Goal: Information Seeking & Learning: Learn about a topic

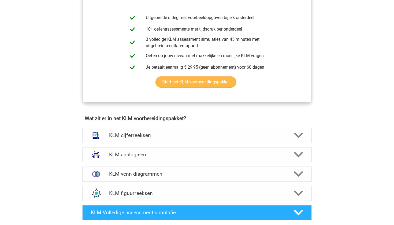
scroll to position [278, 0]
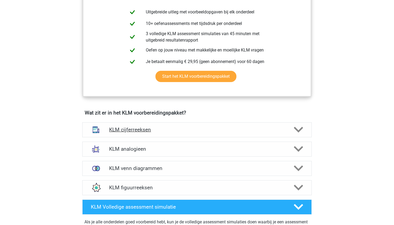
click at [148, 130] on h4 "KLM cijferreeksen" at bounding box center [197, 130] width 176 height 6
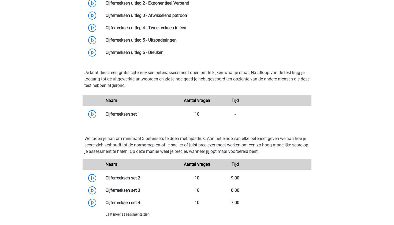
scroll to position [461, 0]
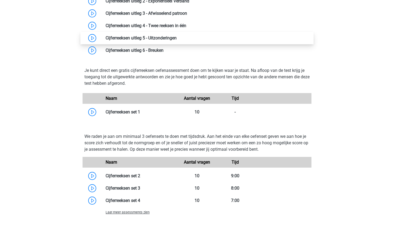
click at [177, 40] on link at bounding box center [177, 37] width 0 height 5
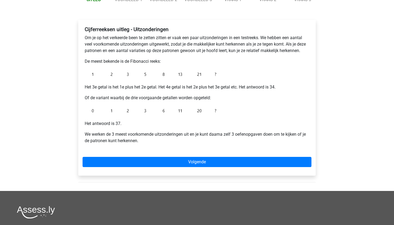
scroll to position [72, 0]
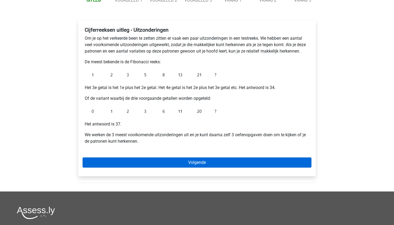
click at [141, 163] on link "Volgende" at bounding box center [197, 162] width 229 height 10
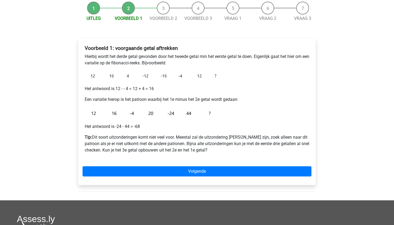
scroll to position [54, 0]
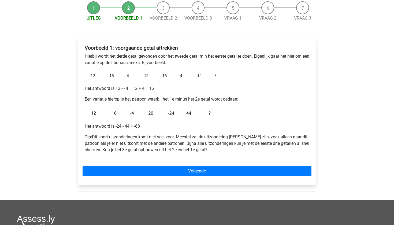
click at [113, 59] on p "Hierbij wordt het derde getal gevonden door het tweede getal min het eerste get…" at bounding box center [197, 59] width 225 height 13
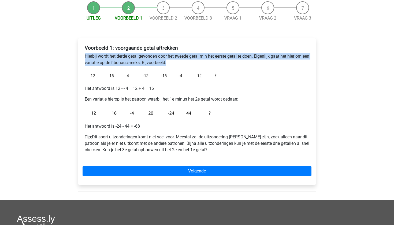
click at [113, 58] on p "Hierbij wordt het derde getal gevonden door het tweede getal min het eerste get…" at bounding box center [197, 59] width 225 height 13
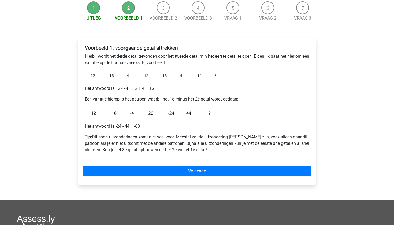
click at [168, 102] on p "Een variatie hierop is het patroon waarbij het 1e minus het 2e getal wordt geda…" at bounding box center [197, 99] width 225 height 6
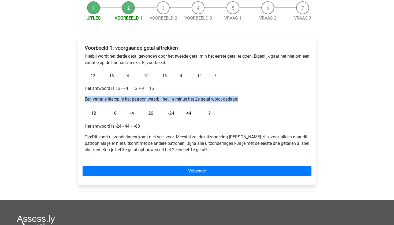
click at [168, 102] on p "Een variatie hierop is het patroon waarbij het 1e minus het 2e getal wordt geda…" at bounding box center [197, 99] width 225 height 6
click at [115, 113] on img at bounding box center [152, 113] width 134 height 12
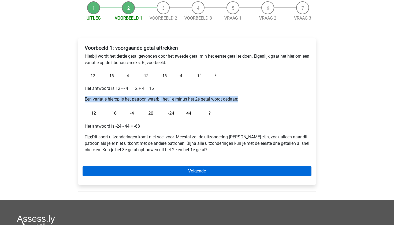
click at [138, 170] on link "Volgende" at bounding box center [197, 171] width 229 height 10
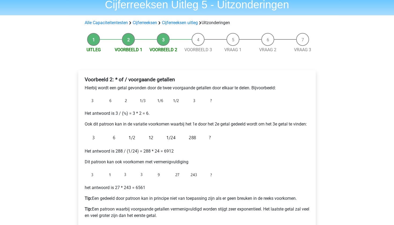
scroll to position [22, 0]
click at [172, 138] on img at bounding box center [152, 138] width 134 height 12
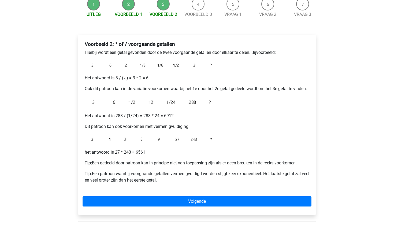
scroll to position [57, 0]
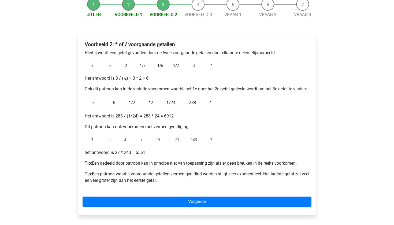
click at [146, 162] on p "Tip: Een gedeeld door patroon kan in principe niet van toepassing zijn als er g…" at bounding box center [197, 163] width 225 height 6
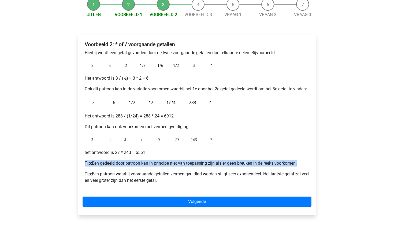
click at [146, 162] on p "Tip: Een gedeeld door patroon kan in principe niet van toepassing zijn als er g…" at bounding box center [197, 163] width 225 height 6
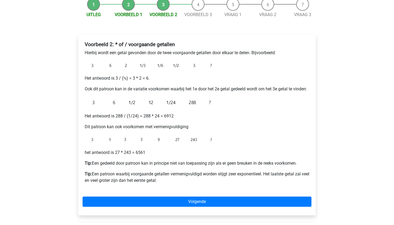
click at [140, 196] on div "Voorbeeld 2: * of / voorgaande getallen Hierbij wordt een getal gevonden door d…" at bounding box center [197, 125] width 238 height 181
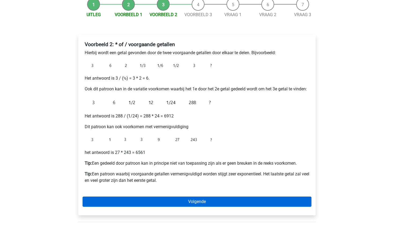
click at [141, 199] on link "Volgende" at bounding box center [197, 202] width 229 height 10
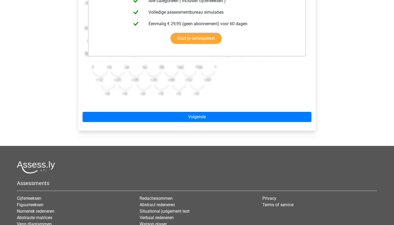
scroll to position [160, 0]
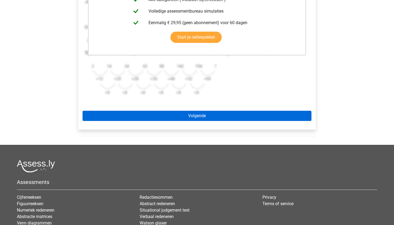
click at [167, 114] on link "Volgende" at bounding box center [197, 116] width 229 height 10
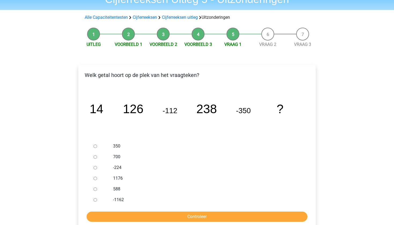
scroll to position [27, 0]
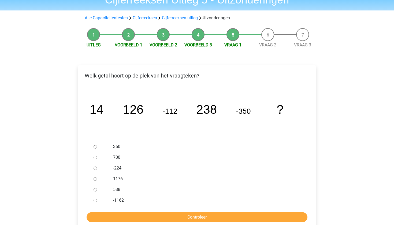
click at [97, 190] on div at bounding box center [100, 189] width 18 height 11
click at [94, 190] on input "588" at bounding box center [95, 189] width 3 height 3
radio input "true"
click at [114, 216] on input "Controleer" at bounding box center [197, 217] width 221 height 10
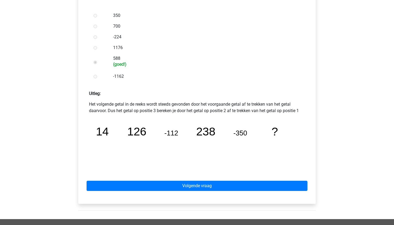
scroll to position [171, 0]
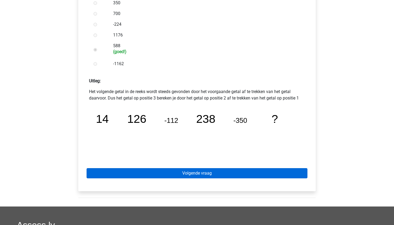
click at [145, 177] on link "Volgende vraag" at bounding box center [197, 173] width 221 height 10
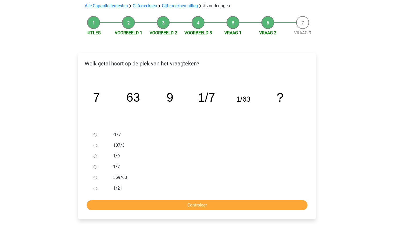
scroll to position [38, 0]
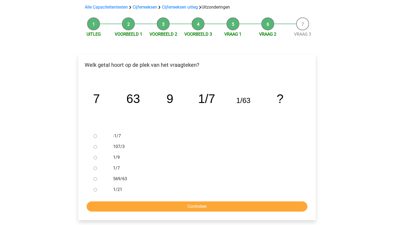
click at [97, 157] on div at bounding box center [100, 157] width 18 height 11
click at [95, 158] on input "1/9" at bounding box center [95, 157] width 3 height 3
radio input "true"
click at [120, 202] on input "Controleer" at bounding box center [197, 206] width 221 height 10
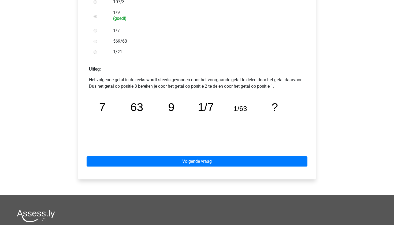
scroll to position [186, 0]
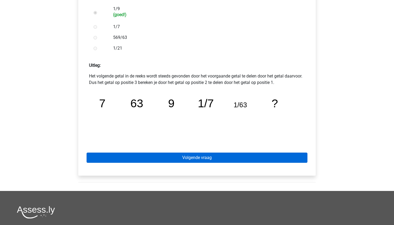
click at [119, 162] on link "Volgende vraag" at bounding box center [197, 158] width 221 height 10
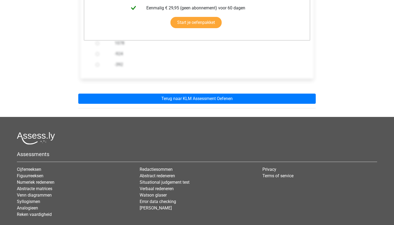
scroll to position [176, 0]
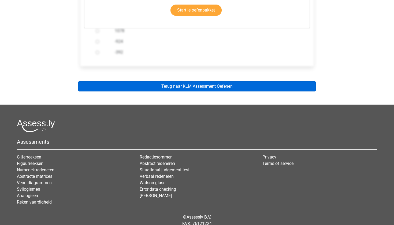
click at [119, 83] on link "Terug naar KLM Assessment Oefenen" at bounding box center [197, 86] width 238 height 10
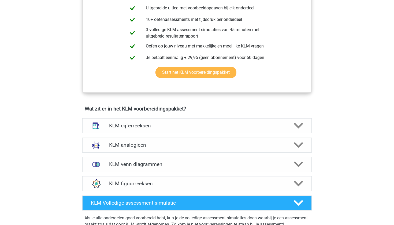
scroll to position [280, 0]
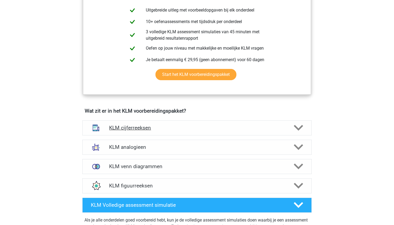
click at [131, 133] on div "KLM cijferreeksen" at bounding box center [197, 127] width 230 height 15
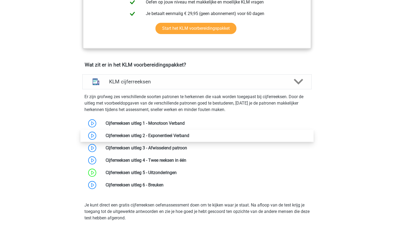
scroll to position [325, 0]
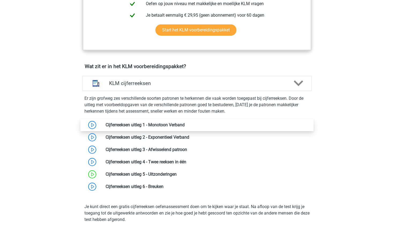
click at [185, 126] on link at bounding box center [185, 124] width 0 height 5
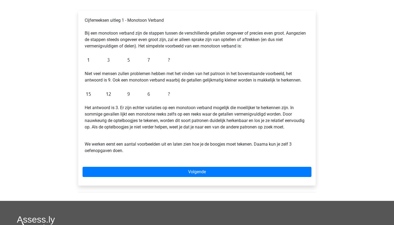
scroll to position [83, 0]
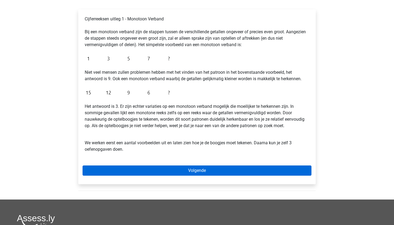
click at [158, 171] on link "Volgende" at bounding box center [197, 171] width 229 height 10
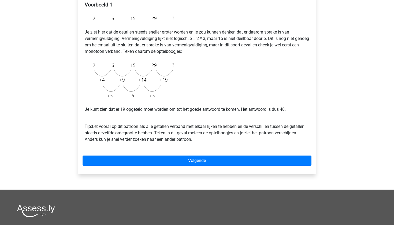
scroll to position [97, 0]
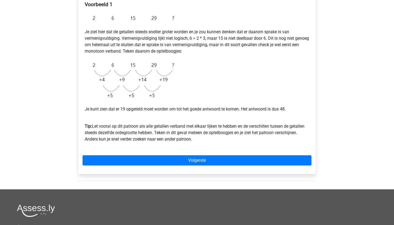
click at [144, 127] on p "Tip: Let vooral op dit patroon als alle getallen verband met elkaar lijken te h…" at bounding box center [197, 130] width 225 height 26
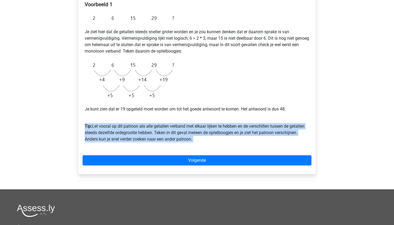
click at [144, 127] on p "Tip: Let vooral op dit patroon als alle getallen verband met elkaar lijken te h…" at bounding box center [197, 130] width 225 height 26
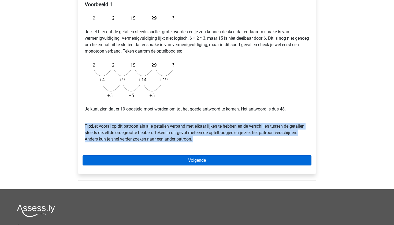
click at [134, 156] on link "Volgende" at bounding box center [197, 160] width 229 height 10
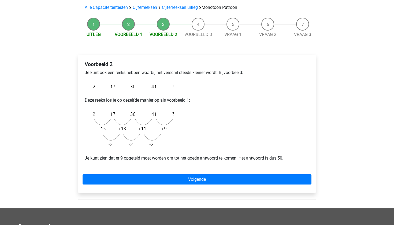
scroll to position [37, 0]
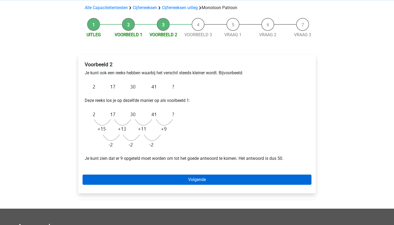
click at [90, 182] on link "Volgende" at bounding box center [197, 180] width 229 height 10
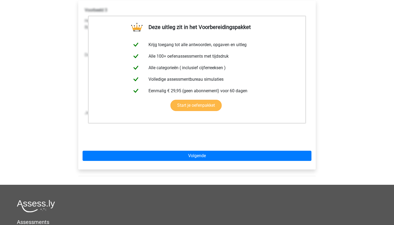
scroll to position [93, 0]
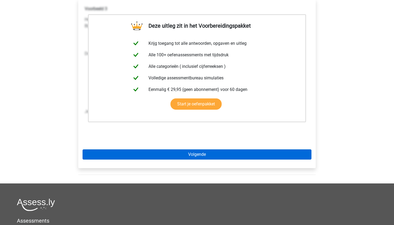
click at [109, 157] on link "Volgende" at bounding box center [197, 154] width 229 height 10
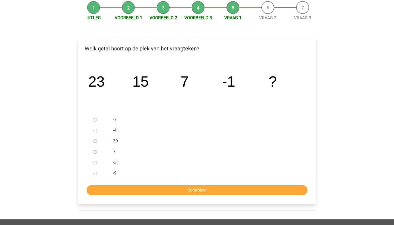
scroll to position [64, 0]
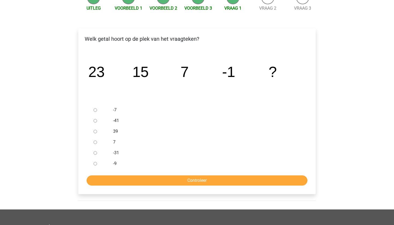
click at [96, 163] on input "-9" at bounding box center [95, 163] width 3 height 3
radio input "true"
click at [115, 180] on input "Controleer" at bounding box center [197, 180] width 221 height 10
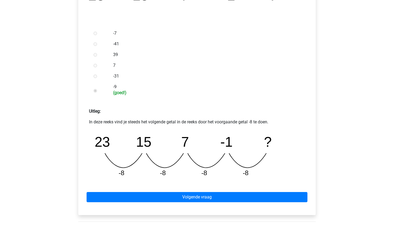
scroll to position [154, 0]
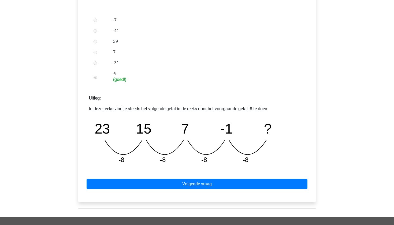
click at [135, 178] on div "Volgende vraag" at bounding box center [197, 183] width 229 height 30
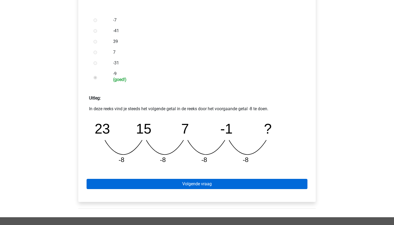
click at [135, 179] on link "Volgende vraag" at bounding box center [197, 184] width 221 height 10
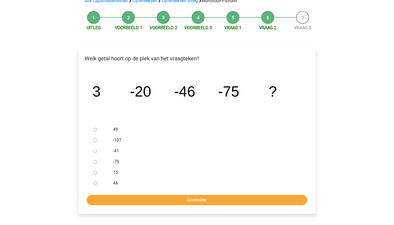
scroll to position [48, 0]
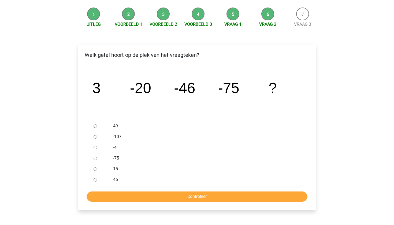
click at [93, 139] on div at bounding box center [100, 136] width 18 height 11
click at [94, 137] on input "-107" at bounding box center [95, 136] width 3 height 3
radio input "true"
click at [118, 196] on input "Controleer" at bounding box center [197, 197] width 221 height 10
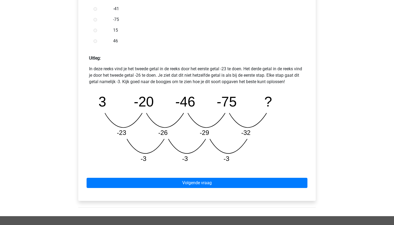
scroll to position [198, 0]
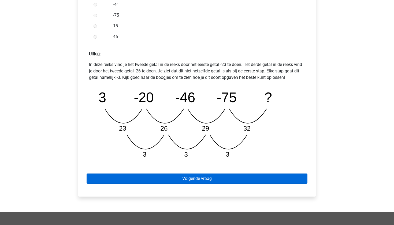
click at [120, 179] on link "Volgende vraag" at bounding box center [197, 179] width 221 height 10
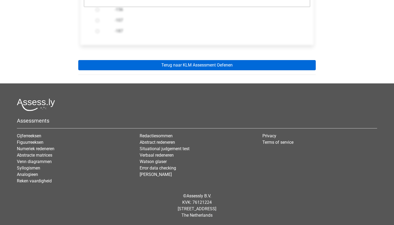
scroll to position [197, 0]
click at [142, 64] on link "Terug naar KLM Assessment Oefenen" at bounding box center [197, 65] width 238 height 10
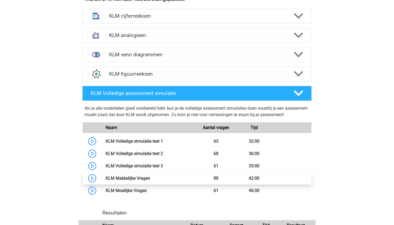
scroll to position [393, 0]
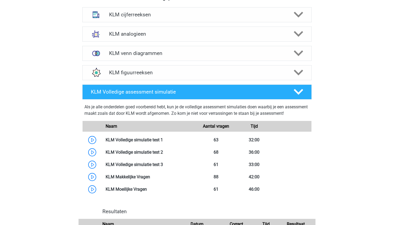
click at [141, 23] on div "KLM cijferreeksen Er zijn grofweg zes verschillende soorten patronen te herkenn…" at bounding box center [197, 14] width 251 height 19
click at [141, 17] on h4 "KLM cijferreeksen" at bounding box center [197, 15] width 176 height 6
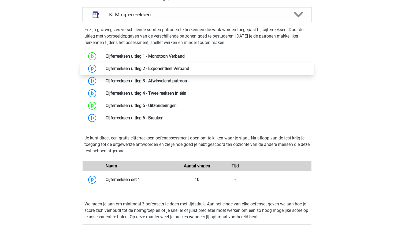
click at [189, 68] on link at bounding box center [189, 68] width 0 height 5
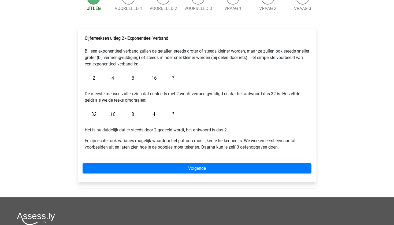
scroll to position [64, 0]
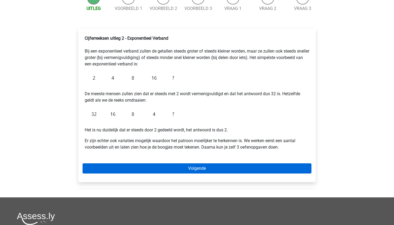
click at [156, 169] on link "Volgende" at bounding box center [197, 168] width 229 height 10
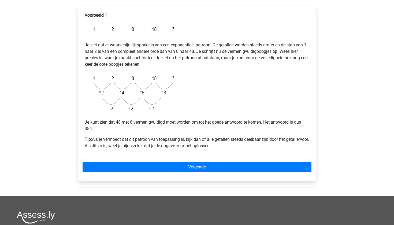
scroll to position [87, 0]
click at [138, 161] on div "Voorbeeld 1 Je ziet dat er waarschijnlijk sprake is van een exponentieel patroo…" at bounding box center [197, 92] width 238 height 175
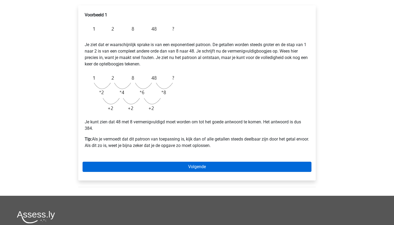
click at [149, 170] on link "Volgende" at bounding box center [197, 167] width 229 height 10
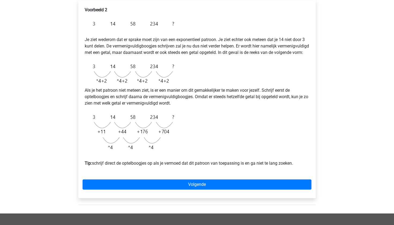
scroll to position [95, 0]
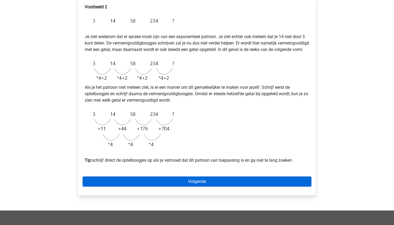
click at [130, 187] on link "Volgende" at bounding box center [197, 181] width 229 height 10
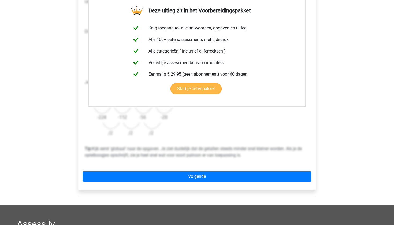
scroll to position [121, 0]
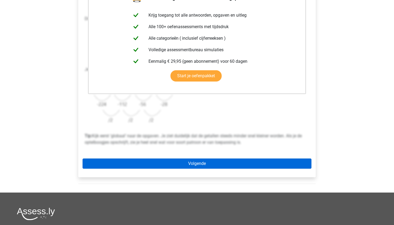
click at [147, 159] on link "Volgende" at bounding box center [197, 164] width 229 height 10
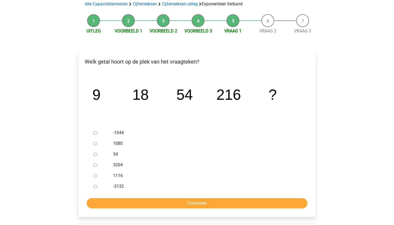
scroll to position [41, 0]
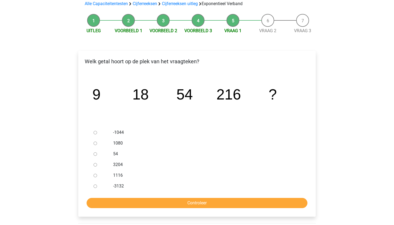
click at [94, 142] on input "1080" at bounding box center [95, 143] width 3 height 3
radio input "true"
click at [122, 205] on input "Controleer" at bounding box center [197, 203] width 221 height 10
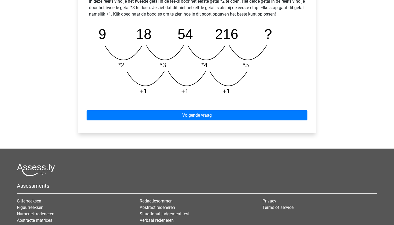
scroll to position [261, 0]
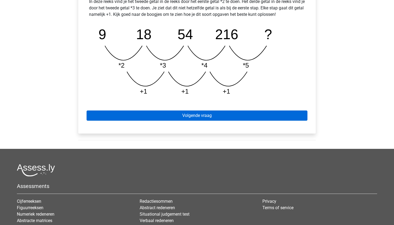
click at [211, 115] on link "Volgende vraag" at bounding box center [197, 116] width 221 height 10
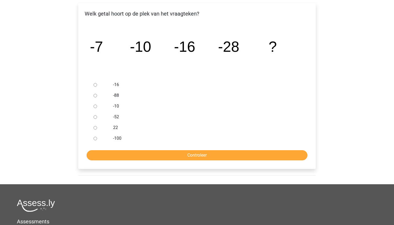
scroll to position [89, 0]
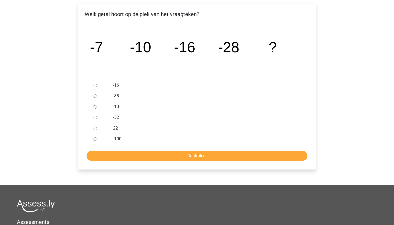
click at [94, 118] on input "-52" at bounding box center [95, 117] width 3 height 3
radio input "true"
click at [152, 152] on input "Controleer" at bounding box center [197, 156] width 221 height 10
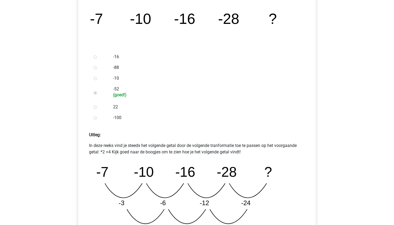
scroll to position [204, 0]
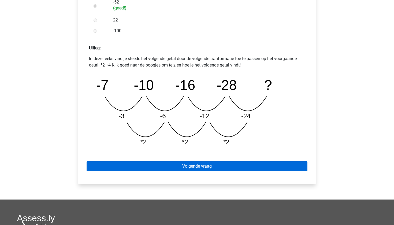
click at [196, 168] on link "Volgende vraag" at bounding box center [197, 166] width 221 height 10
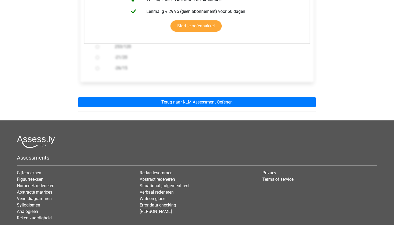
scroll to position [166, 0]
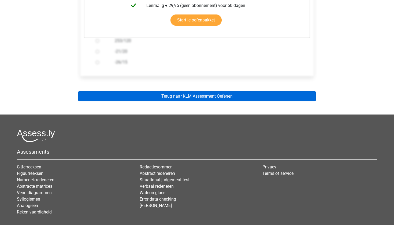
click at [189, 98] on link "Terug naar KLM Assessment Oefenen" at bounding box center [197, 96] width 238 height 10
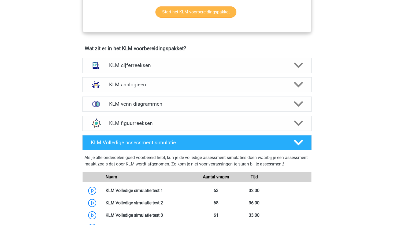
scroll to position [347, 0]
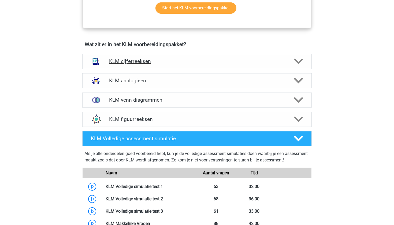
click at [170, 64] on h4 "KLM cijferreeksen" at bounding box center [197, 61] width 176 height 6
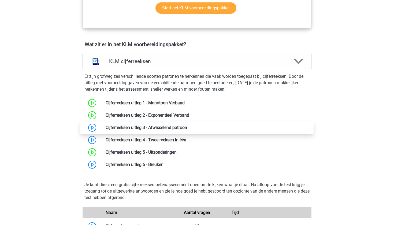
click at [187, 128] on link at bounding box center [187, 127] width 0 height 5
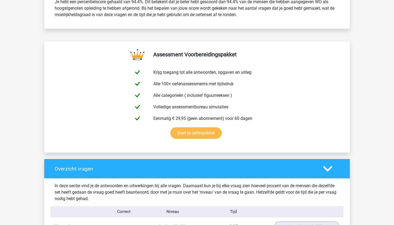
scroll to position [240, 0]
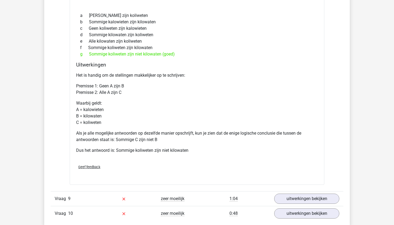
scroll to position [609, 0]
click at [156, 1] on div "Als er kalowieten, koliweten en kilowaten bestaan, welke logische conclusie is …" at bounding box center [197, 81] width 255 height 207
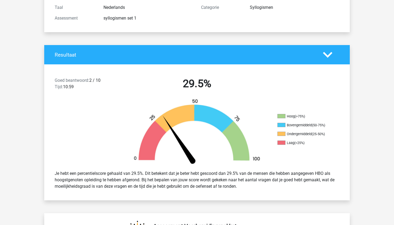
scroll to position [63, 0]
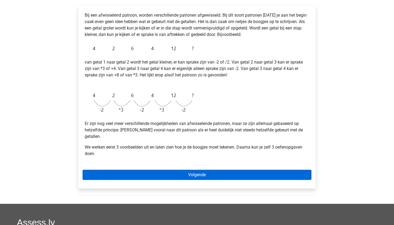
scroll to position [88, 0]
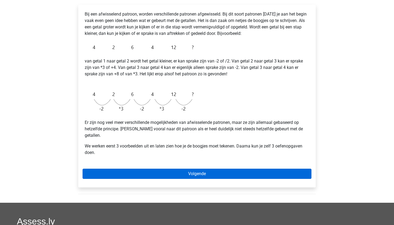
click at [121, 169] on link "Volgende" at bounding box center [197, 174] width 229 height 10
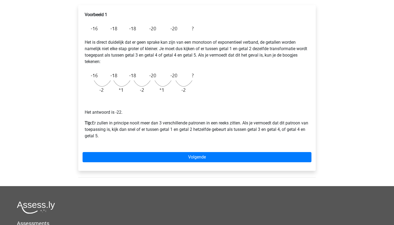
scroll to position [86, 0]
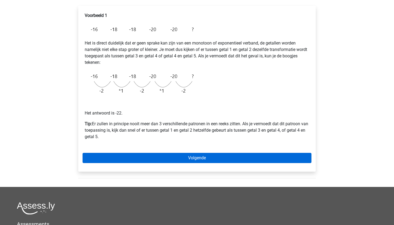
click at [164, 163] on link "Volgende" at bounding box center [197, 158] width 229 height 10
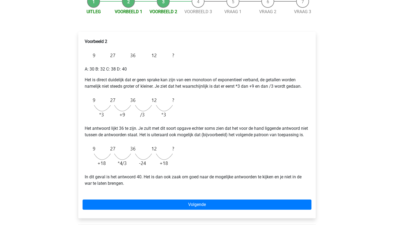
scroll to position [60, 0]
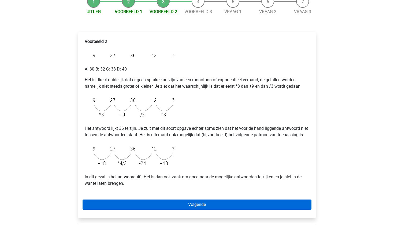
click at [150, 210] on link "Volgende" at bounding box center [197, 205] width 229 height 10
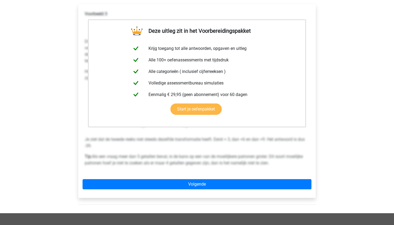
scroll to position [108, 0]
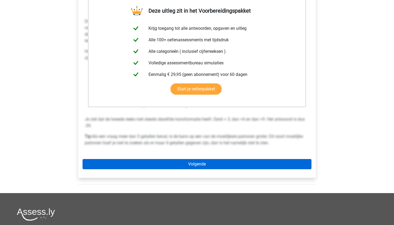
click at [164, 161] on link "Volgende" at bounding box center [197, 164] width 229 height 10
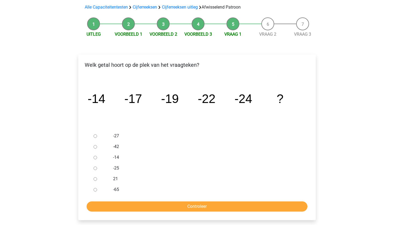
scroll to position [41, 0]
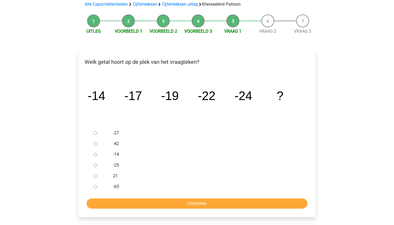
click at [96, 134] on input "-27" at bounding box center [95, 132] width 3 height 3
radio input "true"
click at [136, 199] on input "Controleer" at bounding box center [197, 203] width 221 height 10
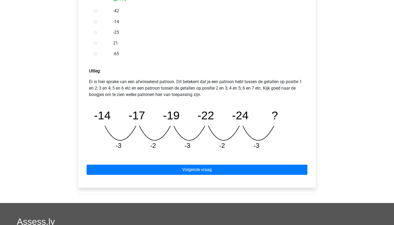
scroll to position [190, 0]
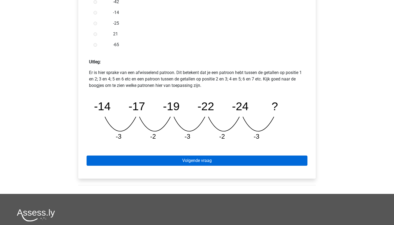
click at [148, 165] on link "Volgende vraag" at bounding box center [197, 161] width 221 height 10
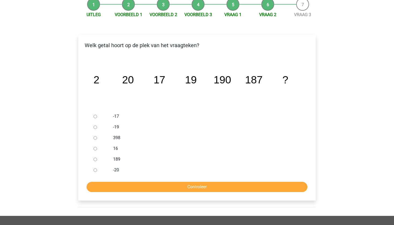
scroll to position [58, 0]
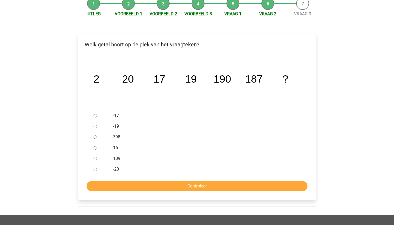
click at [91, 160] on ul "-17 -19 398 16 189 -20" at bounding box center [197, 142] width 229 height 64
click at [96, 160] on input "189" at bounding box center [95, 158] width 3 height 3
radio input "true"
click at [106, 178] on form "-17 -19 398 16 189 -20 Controleer" at bounding box center [197, 150] width 229 height 81
click at [107, 181] on input "Controleer" at bounding box center [197, 186] width 221 height 10
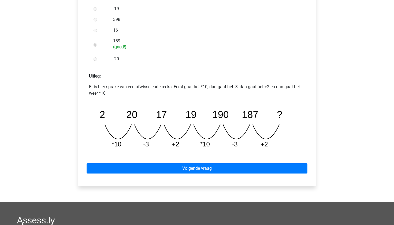
scroll to position [186, 0]
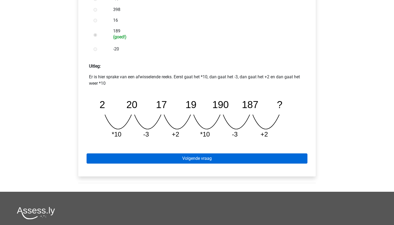
click at [136, 160] on link "Volgende vraag" at bounding box center [197, 158] width 221 height 10
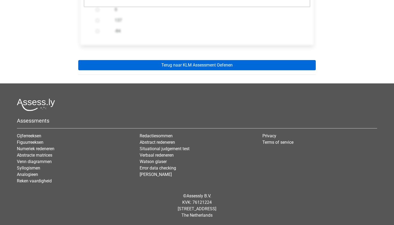
scroll to position [197, 0]
click at [163, 64] on link "Terug naar KLM Assessment Oefenen" at bounding box center [197, 65] width 238 height 10
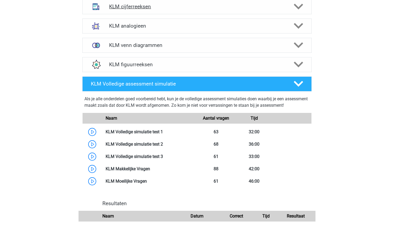
scroll to position [402, 0]
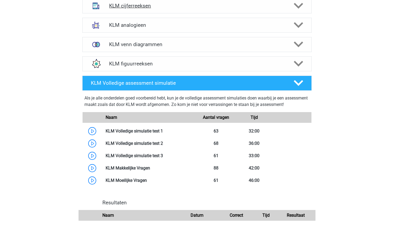
click at [151, 12] on div "KLM cijferreeksen" at bounding box center [197, 5] width 230 height 15
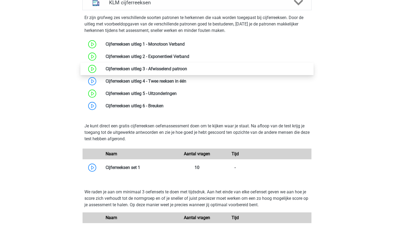
scroll to position [409, 0]
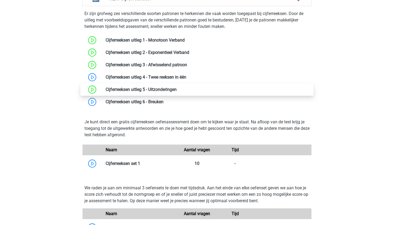
click at [177, 88] on link at bounding box center [177, 89] width 0 height 5
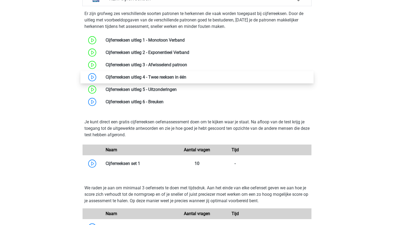
click at [186, 75] on link at bounding box center [186, 77] width 0 height 5
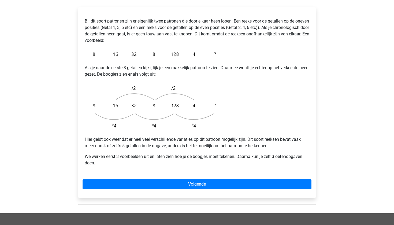
scroll to position [98, 0]
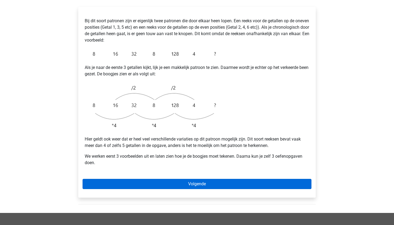
click at [143, 179] on link "Volgende" at bounding box center [197, 184] width 229 height 10
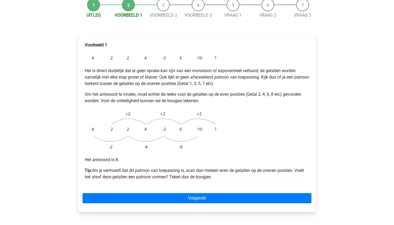
scroll to position [70, 0]
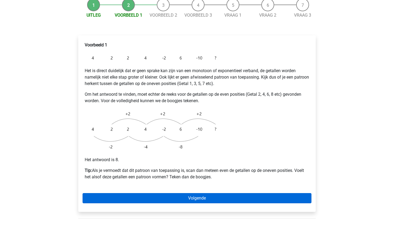
click at [106, 193] on link "Volgende" at bounding box center [197, 198] width 229 height 10
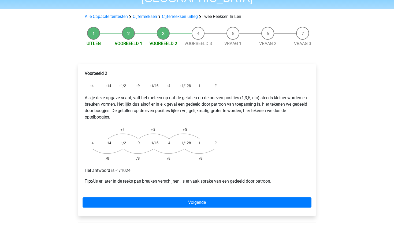
scroll to position [46, 0]
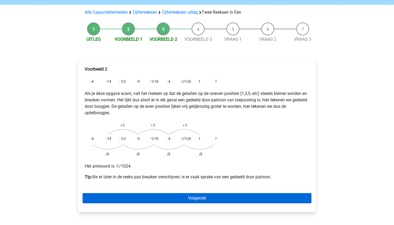
click at [102, 193] on link "Volgende" at bounding box center [197, 198] width 229 height 10
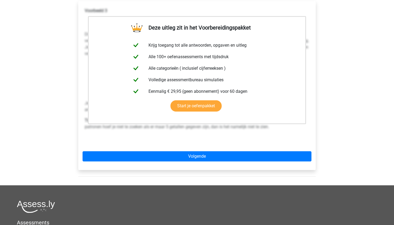
scroll to position [114, 0]
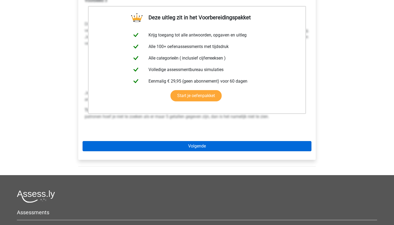
click at [164, 141] on link "Volgende" at bounding box center [197, 146] width 229 height 10
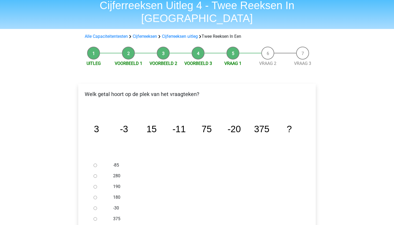
scroll to position [32, 0]
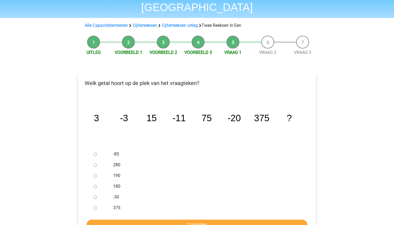
click at [95, 192] on div at bounding box center [100, 197] width 18 height 11
click at [95, 196] on input "-30" at bounding box center [95, 197] width 3 height 3
radio input "true"
click at [115, 220] on input "Controleer" at bounding box center [197, 225] width 221 height 10
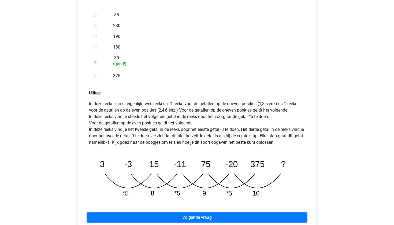
scroll to position [174, 0]
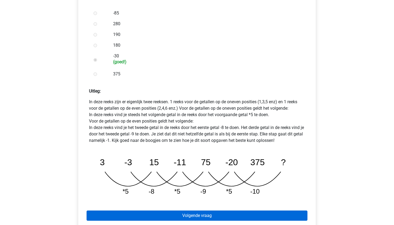
click at [114, 211] on link "Volgende vraag" at bounding box center [197, 216] width 221 height 10
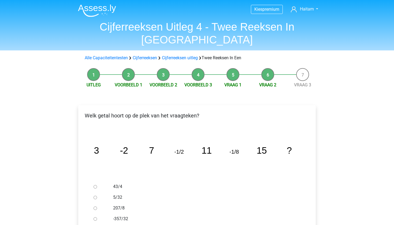
scroll to position [64, 0]
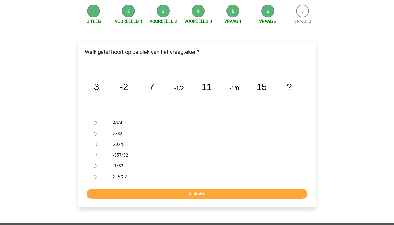
click at [95, 164] on input "-1/32" at bounding box center [95, 165] width 3 height 3
radio input "true"
click at [119, 189] on input "Controleer" at bounding box center [197, 194] width 221 height 10
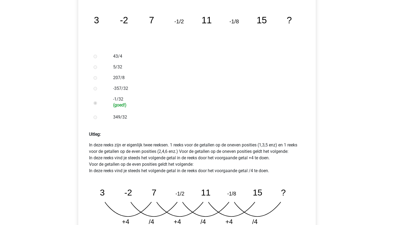
scroll to position [196, 0]
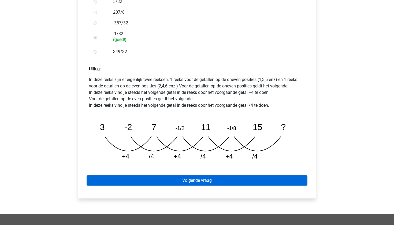
click at [129, 175] on link "Volgende vraag" at bounding box center [197, 180] width 221 height 10
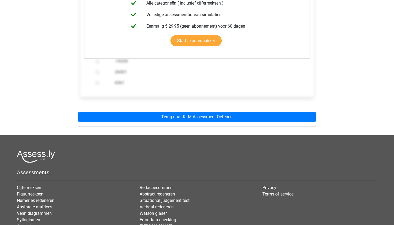
scroll to position [164, 0]
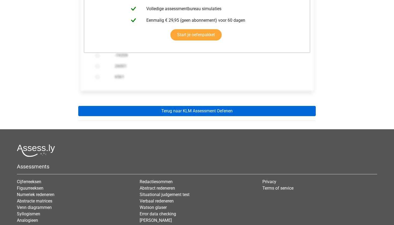
click at [131, 106] on link "Terug naar KLM Assessment Oefenen" at bounding box center [197, 111] width 238 height 10
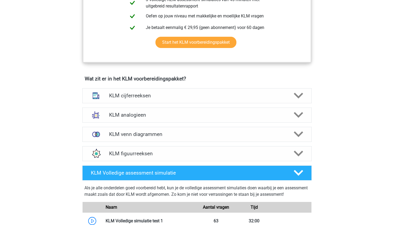
click at [131, 98] on h4 "KLM cijferreeksen" at bounding box center [197, 96] width 176 height 6
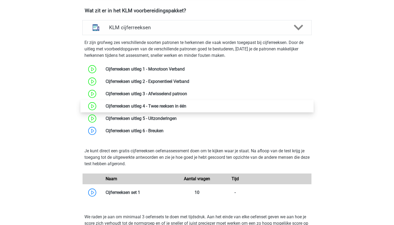
scroll to position [382, 0]
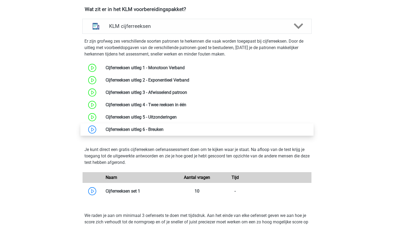
click at [164, 129] on link at bounding box center [164, 129] width 0 height 5
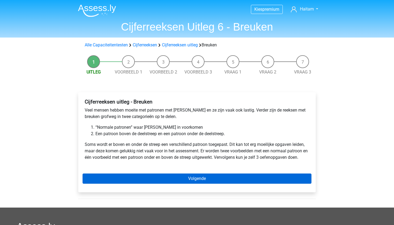
click at [111, 175] on link "Volgende" at bounding box center [197, 179] width 229 height 10
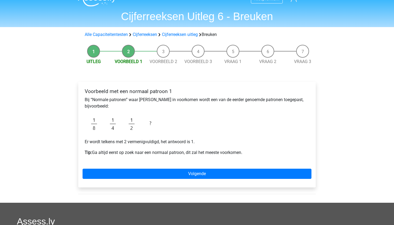
scroll to position [11, 0]
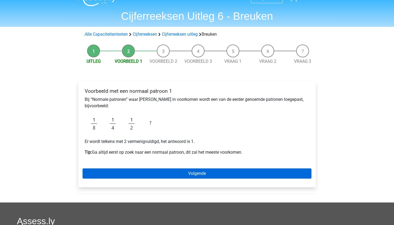
click at [157, 173] on link "Volgende" at bounding box center [197, 173] width 229 height 10
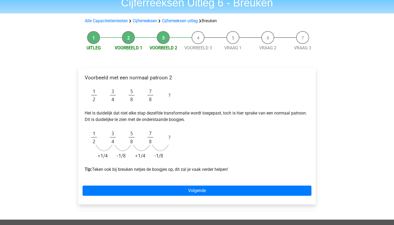
scroll to position [43, 0]
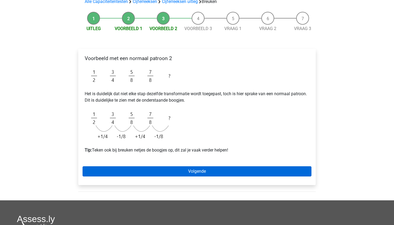
click at [107, 175] on link "Volgende" at bounding box center [197, 171] width 229 height 10
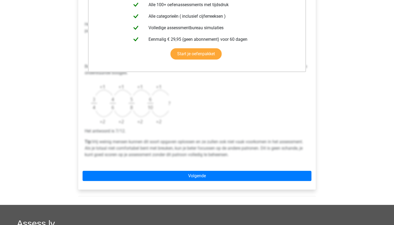
scroll to position [142, 0]
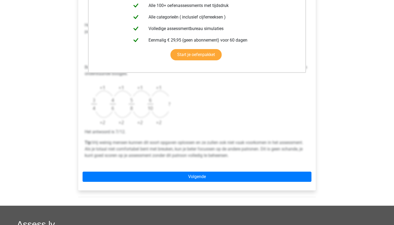
click at [169, 173] on link "Volgende" at bounding box center [197, 177] width 229 height 10
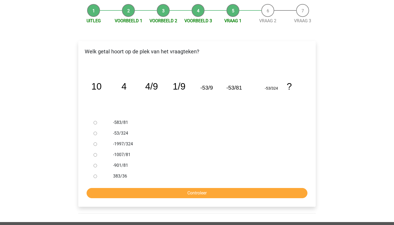
scroll to position [52, 0]
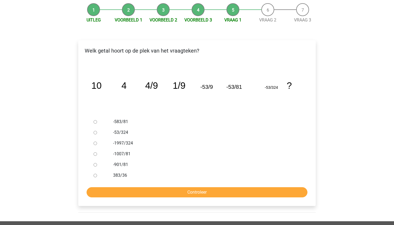
click at [93, 145] on div at bounding box center [100, 143] width 18 height 11
click at [95, 144] on input "-1997/324" at bounding box center [95, 143] width 3 height 3
radio input "true"
click at [122, 188] on input "Controleer" at bounding box center [197, 192] width 221 height 10
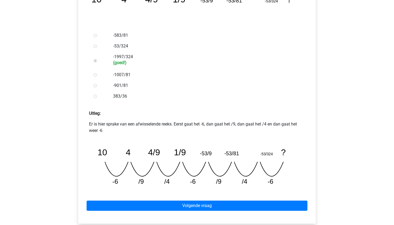
scroll to position [137, 0]
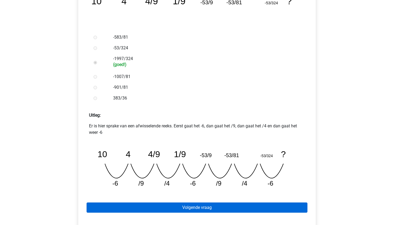
click at [135, 205] on link "Volgende vraag" at bounding box center [197, 208] width 221 height 10
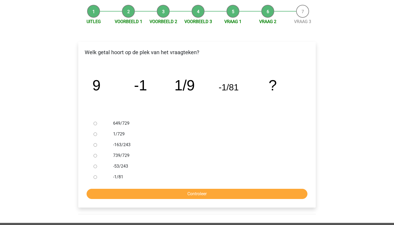
scroll to position [54, 0]
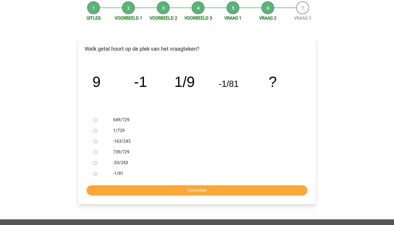
click at [98, 130] on div at bounding box center [100, 130] width 18 height 11
click at [96, 130] on input "1/729" at bounding box center [95, 130] width 3 height 3
radio input "true"
click at [128, 193] on input "Controleer" at bounding box center [197, 190] width 221 height 10
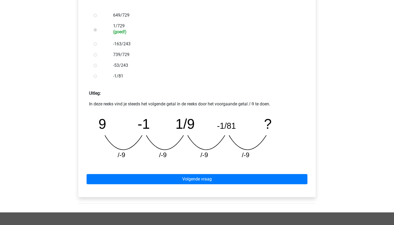
scroll to position [165, 0]
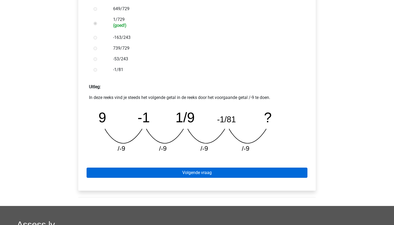
click at [133, 171] on link "Volgende vraag" at bounding box center [197, 173] width 221 height 10
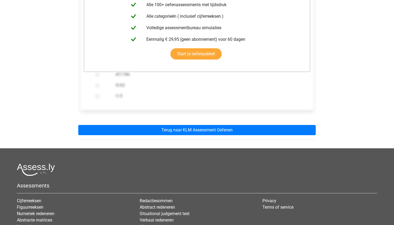
scroll to position [140, 0]
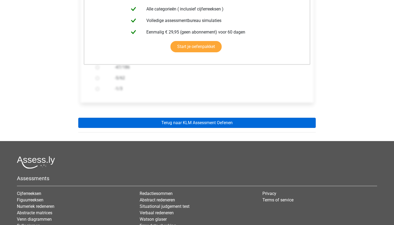
click at [142, 125] on link "Terug naar KLM Assessment Oefenen" at bounding box center [197, 123] width 238 height 10
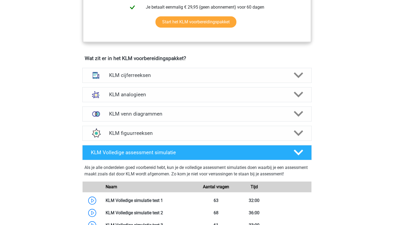
scroll to position [376, 0]
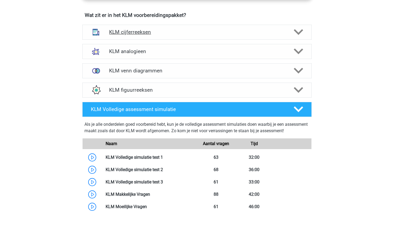
click at [121, 25] on div "KLM cijferreeksen" at bounding box center [197, 32] width 230 height 15
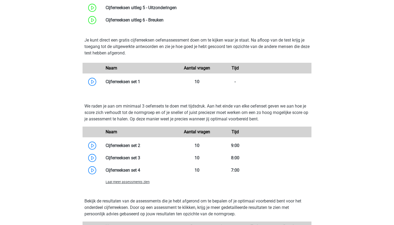
scroll to position [494, 0]
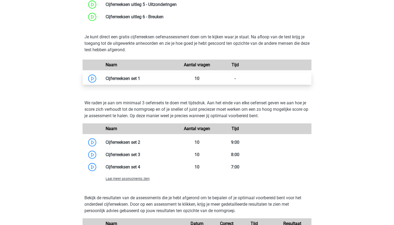
click at [140, 80] on link at bounding box center [140, 78] width 0 height 5
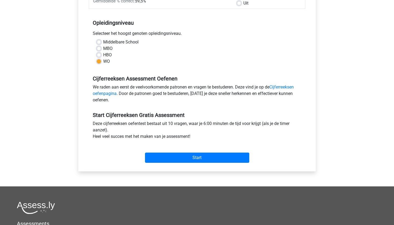
scroll to position [97, 0]
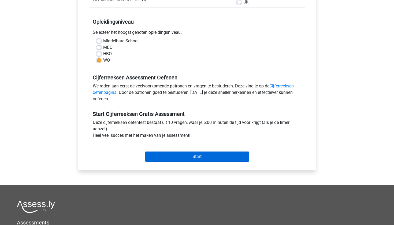
click at [181, 155] on input "Start" at bounding box center [197, 157] width 104 height 10
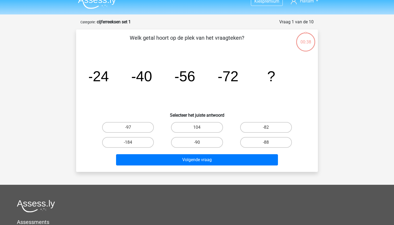
scroll to position [10, 0]
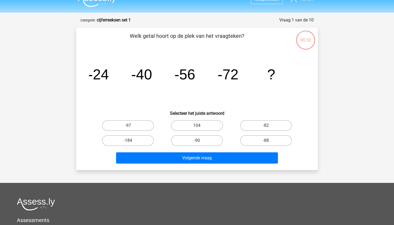
click at [252, 133] on div "-82" at bounding box center [266, 125] width 69 height 15
click at [250, 136] on label "-88" at bounding box center [266, 140] width 52 height 11
click at [266, 141] on input "-88" at bounding box center [267, 142] width 3 height 3
radio input "true"
click at [233, 152] on div "Volgende vraag" at bounding box center [197, 157] width 225 height 18
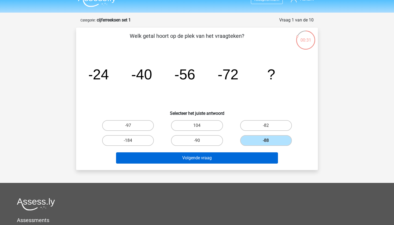
click at [231, 157] on button "Volgende vraag" at bounding box center [197, 157] width 162 height 11
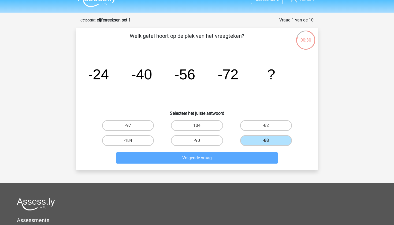
scroll to position [27, 0]
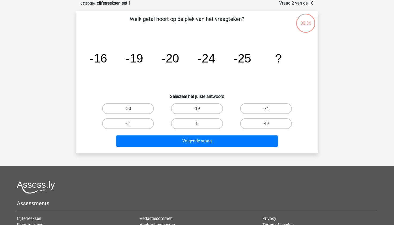
click at [144, 109] on label "-30" at bounding box center [128, 108] width 52 height 11
click at [132, 109] on input "-30" at bounding box center [129, 110] width 3 height 3
radio input "true"
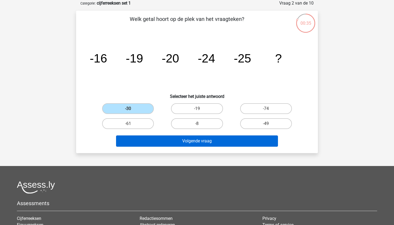
click at [152, 143] on button "Volgende vraag" at bounding box center [197, 140] width 162 height 11
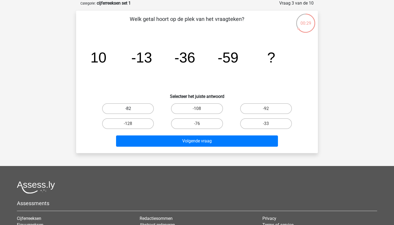
click at [122, 105] on label "-82" at bounding box center [128, 108] width 52 height 11
click at [128, 109] on input "-82" at bounding box center [129, 110] width 3 height 3
radio input "true"
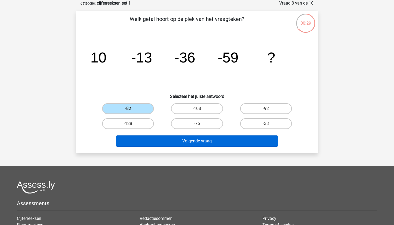
click at [139, 140] on button "Volgende vraag" at bounding box center [197, 140] width 162 height 11
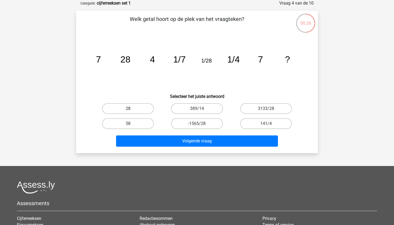
click at [142, 108] on label "28" at bounding box center [128, 108] width 52 height 11
click at [132, 109] on input "28" at bounding box center [129, 110] width 3 height 3
radio input "true"
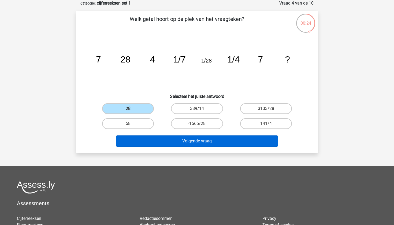
click at [163, 139] on button "Volgende vraag" at bounding box center [197, 140] width 162 height 11
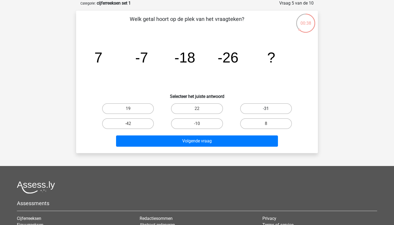
click at [265, 108] on label "-31" at bounding box center [266, 108] width 52 height 11
click at [266, 109] on input "-31" at bounding box center [267, 110] width 3 height 3
radio input "true"
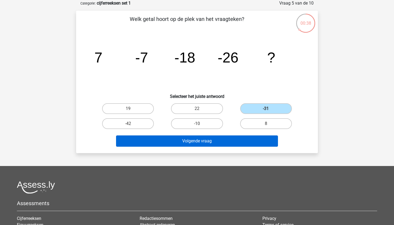
click at [262, 141] on button "Volgende vraag" at bounding box center [197, 140] width 162 height 11
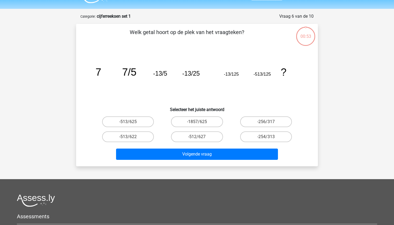
scroll to position [13, 0]
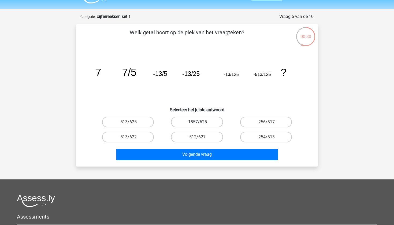
click at [178, 122] on label "-1857/625" at bounding box center [197, 122] width 52 height 11
click at [197, 122] on input "-1857/625" at bounding box center [198, 123] width 3 height 3
radio input "true"
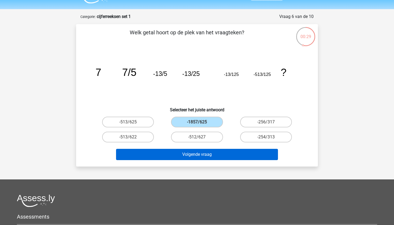
click at [175, 153] on button "Volgende vraag" at bounding box center [197, 154] width 162 height 11
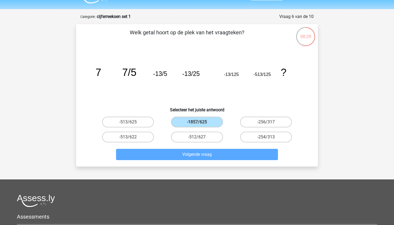
scroll to position [27, 0]
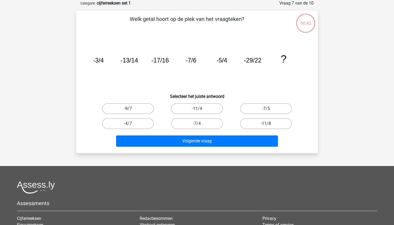
click at [126, 106] on label "-9/7" at bounding box center [128, 108] width 52 height 11
click at [128, 109] on input "-9/7" at bounding box center [129, 110] width 3 height 3
radio input "true"
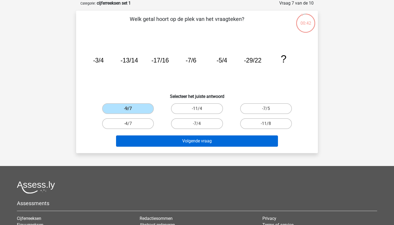
click at [135, 135] on div "Volgende vraag" at bounding box center [197, 140] width 225 height 18
click at [135, 139] on button "Volgende vraag" at bounding box center [197, 140] width 162 height 11
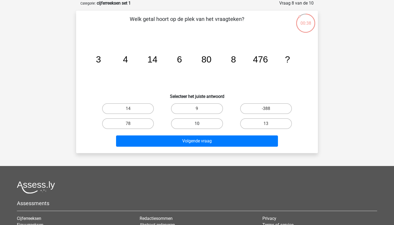
click at [189, 122] on label "10" at bounding box center [197, 123] width 52 height 11
click at [197, 124] on input "10" at bounding box center [198, 125] width 3 height 3
radio input "true"
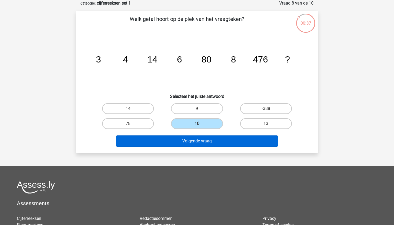
click at [182, 142] on button "Volgende vraag" at bounding box center [197, 140] width 162 height 11
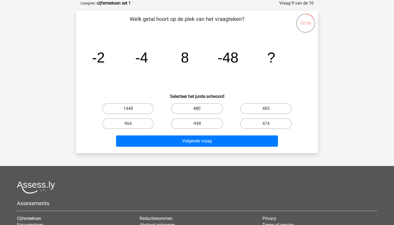
click at [180, 105] on label "480" at bounding box center [197, 108] width 52 height 11
click at [197, 109] on input "480" at bounding box center [198, 110] width 3 height 3
radio input "true"
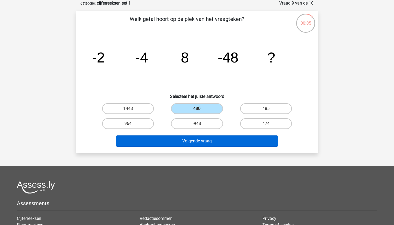
click at [176, 141] on button "Volgende vraag" at bounding box center [197, 140] width 162 height 11
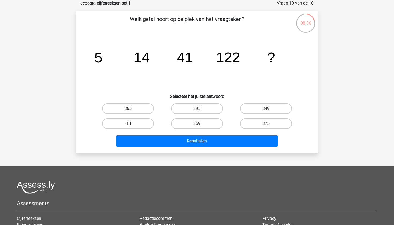
click at [130, 112] on label "365" at bounding box center [128, 108] width 52 height 11
click at [130, 112] on input "365" at bounding box center [129, 110] width 3 height 3
radio input "true"
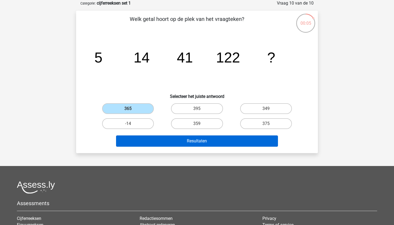
click at [140, 136] on button "Resultaten" at bounding box center [197, 140] width 162 height 11
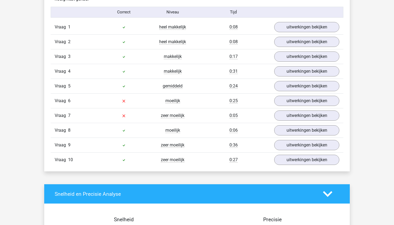
scroll to position [444, 0]
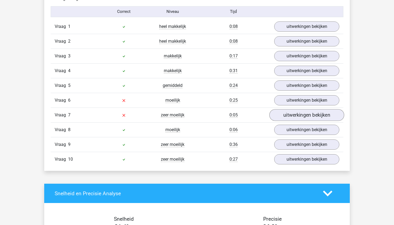
click at [286, 116] on link "uitwerkingen bekijken" at bounding box center [307, 115] width 75 height 12
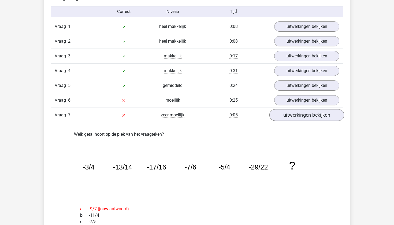
click at [286, 116] on link "uitwerkingen bekijken" at bounding box center [307, 115] width 75 height 12
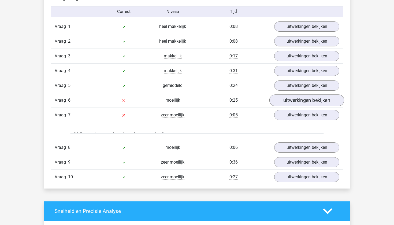
click at [286, 104] on link "uitwerkingen bekijken" at bounding box center [307, 100] width 75 height 12
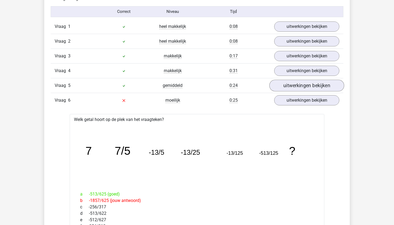
click at [286, 82] on link "uitwerkingen bekijken" at bounding box center [307, 86] width 75 height 12
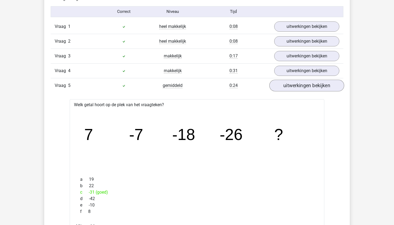
click at [285, 85] on link "uitwerkingen bekijken" at bounding box center [307, 86] width 75 height 12
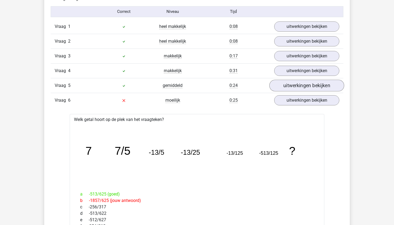
click at [285, 84] on link "uitwerkingen bekijken" at bounding box center [307, 86] width 75 height 12
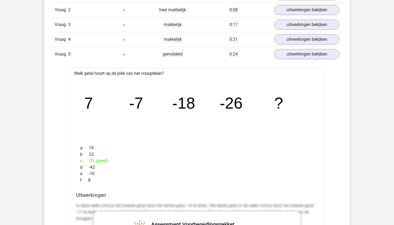
scroll to position [474, 0]
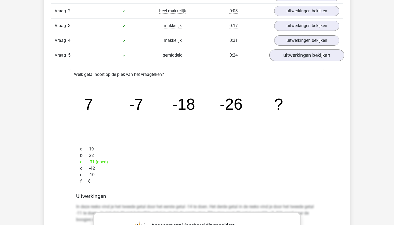
click at [294, 57] on link "uitwerkingen bekijken" at bounding box center [307, 55] width 75 height 12
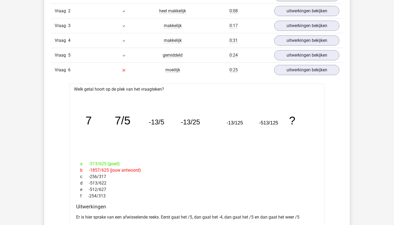
click at [294, 81] on div "Vraag 1 heel makkelijk 0:08 uitwerkingen bekijken Welk getal hoort op de plek v…" at bounding box center [197, 180] width 285 height 382
click at [295, 71] on link "uitwerkingen bekijken" at bounding box center [307, 70] width 75 height 12
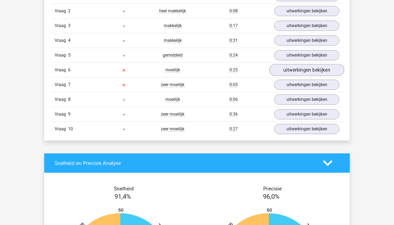
click at [295, 71] on link "uitwerkingen bekijken" at bounding box center [307, 70] width 75 height 12
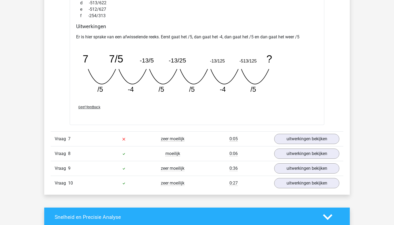
scroll to position [660, 0]
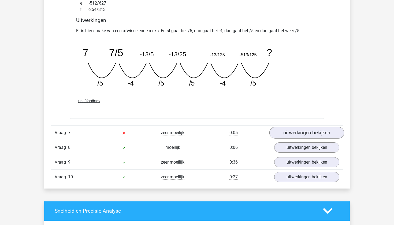
click at [298, 128] on link "uitwerkingen bekijken" at bounding box center [307, 133] width 75 height 12
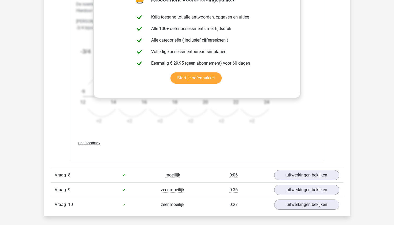
scroll to position [962, 0]
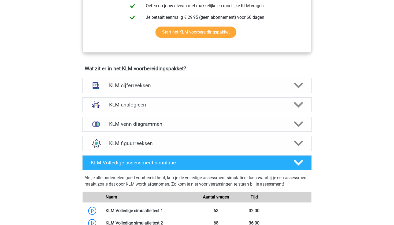
scroll to position [352, 0]
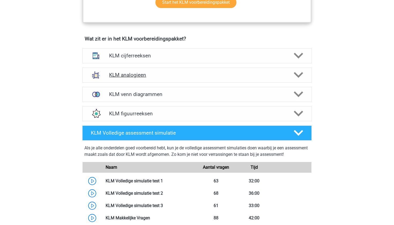
click at [124, 79] on div "KLM analogieen" at bounding box center [197, 75] width 230 height 15
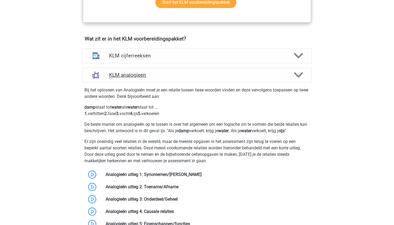
click at [124, 79] on div "KLM analogieen" at bounding box center [197, 75] width 230 height 15
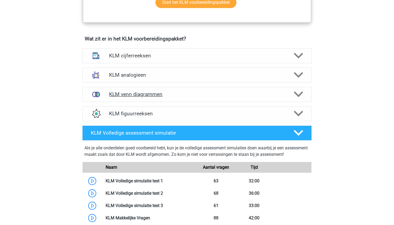
click at [124, 92] on h4 "KLM venn diagrammen" at bounding box center [197, 94] width 176 height 6
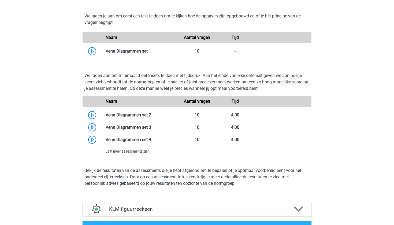
scroll to position [477, 0]
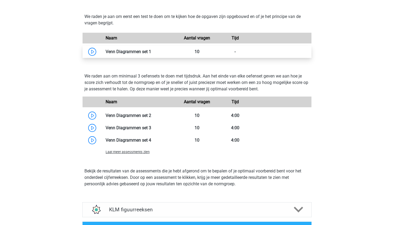
click at [151, 50] on link at bounding box center [151, 51] width 0 height 5
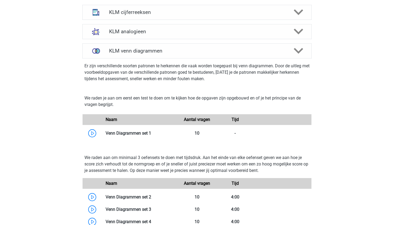
scroll to position [396, 0]
click at [103, 54] on img at bounding box center [96, 51] width 14 height 14
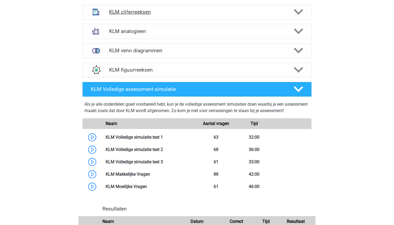
click at [124, 10] on h4 "KLM cijferreeksen" at bounding box center [197, 12] width 176 height 6
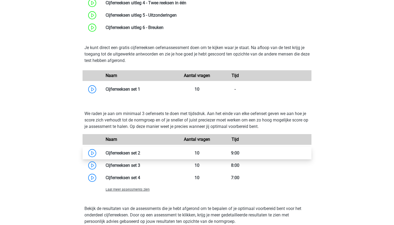
scroll to position [486, 0]
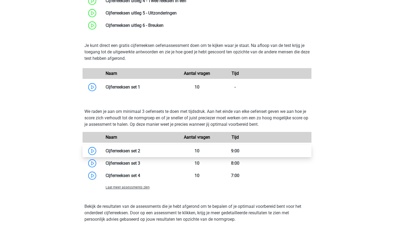
click at [140, 152] on link at bounding box center [140, 150] width 0 height 5
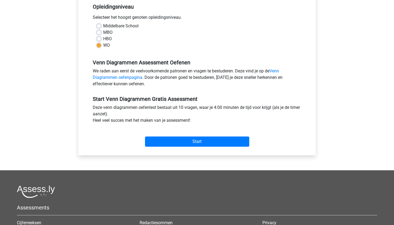
scroll to position [112, 0]
click at [168, 145] on input "Start" at bounding box center [197, 142] width 104 height 10
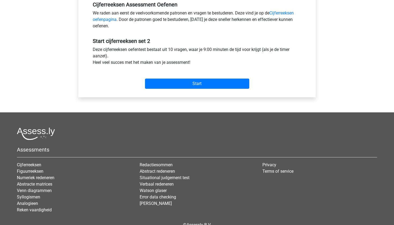
scroll to position [171, 0]
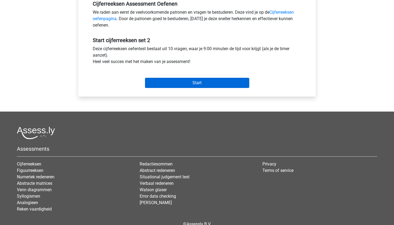
click at [159, 78] on input "Start" at bounding box center [197, 83] width 104 height 10
click at [178, 84] on input "Start" at bounding box center [197, 83] width 104 height 10
click at [36, 68] on div "Kies premium [GEOGRAPHIC_DATA] [EMAIL_ADDRESS][DOMAIN_NAME]" at bounding box center [197, 41] width 394 height 424
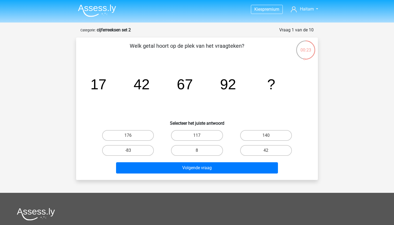
click at [198, 138] on input "117" at bounding box center [198, 136] width 3 height 3
radio input "true"
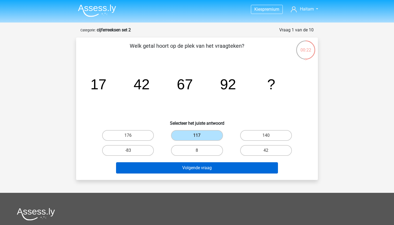
click at [193, 166] on button "Volgende vraag" at bounding box center [197, 167] width 162 height 11
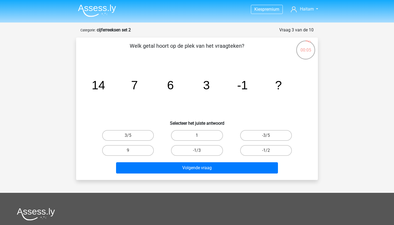
click at [182, 136] on label "1" at bounding box center [197, 135] width 52 height 11
click at [197, 136] on input "1" at bounding box center [198, 136] width 3 height 3
radio input "true"
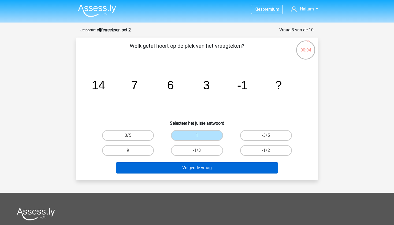
click at [181, 173] on button "Volgende vraag" at bounding box center [197, 167] width 162 height 11
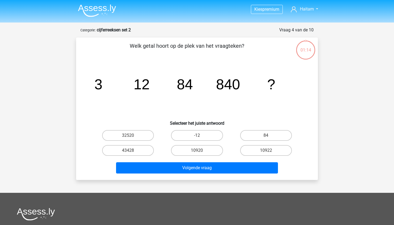
scroll to position [27, 0]
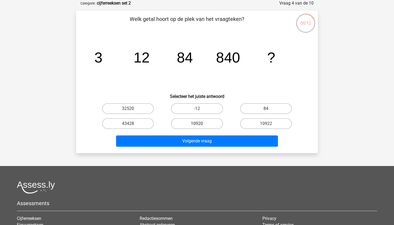
click at [201, 124] on label "10920" at bounding box center [197, 123] width 52 height 11
click at [201, 124] on input "10920" at bounding box center [198, 125] width 3 height 3
radio input "true"
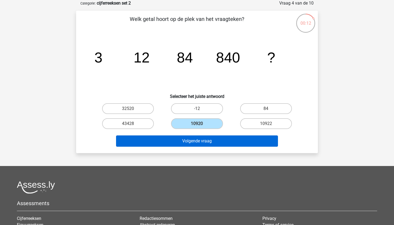
click at [201, 139] on button "Volgende vraag" at bounding box center [197, 140] width 162 height 11
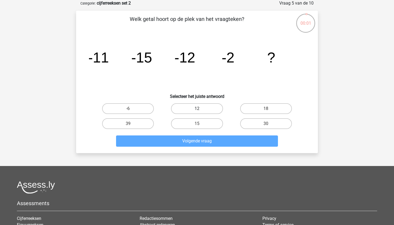
click at [181, 104] on label "12" at bounding box center [197, 108] width 52 height 11
click at [197, 109] on input "12" at bounding box center [198, 110] width 3 height 3
radio input "true"
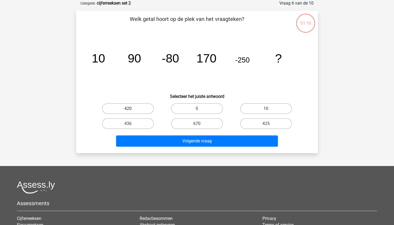
scroll to position [27, 0]
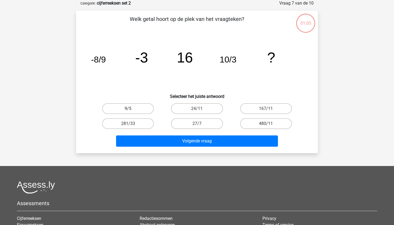
scroll to position [27, 0]
click at [189, 123] on label "27/7" at bounding box center [197, 123] width 52 height 11
click at [197, 124] on input "27/7" at bounding box center [198, 125] width 3 height 3
radio input "true"
click at [186, 135] on div "Volgende vraag" at bounding box center [197, 140] width 225 height 18
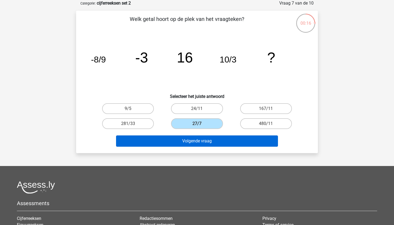
click at [185, 139] on button "Volgende vraag" at bounding box center [197, 140] width 162 height 11
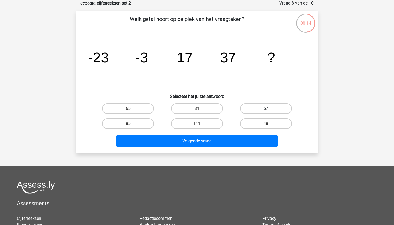
click at [255, 112] on label "57" at bounding box center [266, 108] width 52 height 11
click at [266, 112] on input "57" at bounding box center [267, 110] width 3 height 3
radio input "true"
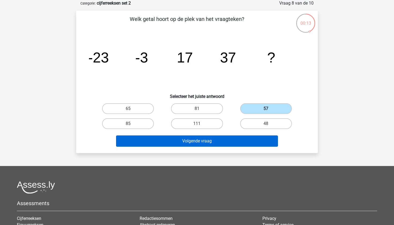
click at [237, 137] on button "Volgende vraag" at bounding box center [197, 140] width 162 height 11
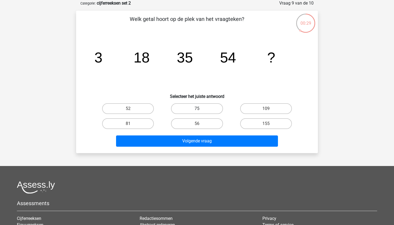
click at [187, 107] on label "75" at bounding box center [197, 108] width 52 height 11
click at [197, 109] on input "75" at bounding box center [198, 110] width 3 height 3
radio input "true"
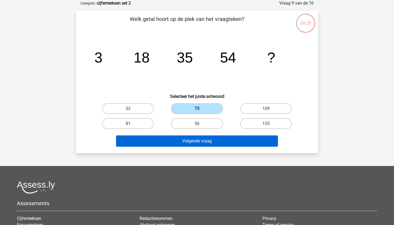
click at [186, 139] on button "Volgende vraag" at bounding box center [197, 140] width 162 height 11
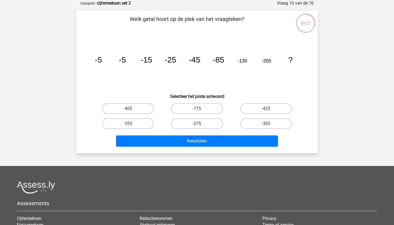
click at [187, 123] on label "-275" at bounding box center [197, 123] width 52 height 11
click at [197, 124] on input "-275" at bounding box center [198, 125] width 3 height 3
radio input "true"
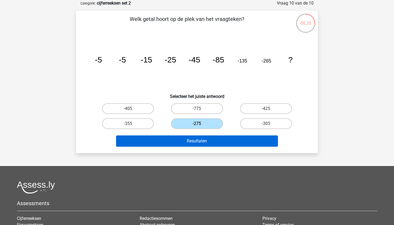
click at [185, 141] on button "Resultaten" at bounding box center [197, 140] width 162 height 11
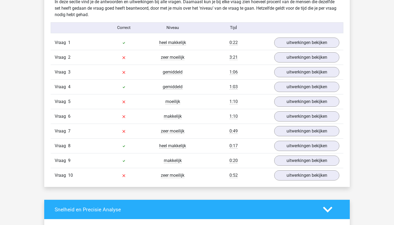
scroll to position [428, 0]
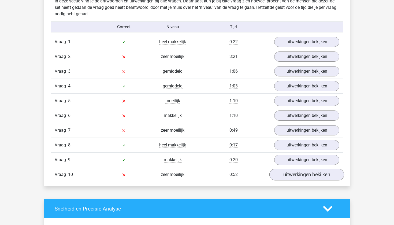
click at [275, 173] on div "uitwerkingen bekijken" at bounding box center [306, 175] width 73 height 10
click at [282, 173] on link "uitwerkingen bekijken" at bounding box center [307, 175] width 75 height 12
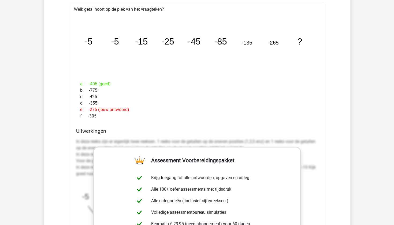
scroll to position [617, 0]
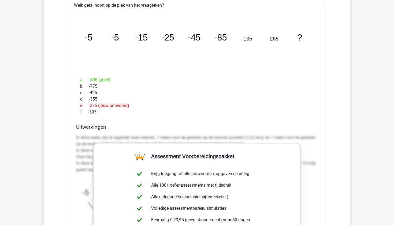
click at [251, 64] on icon "image/svg+xml -5 -5 -15 -25 -45 -85 -135 -265 ?" at bounding box center [197, 41] width 238 height 60
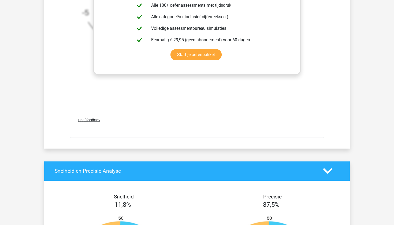
scroll to position [800, 0]
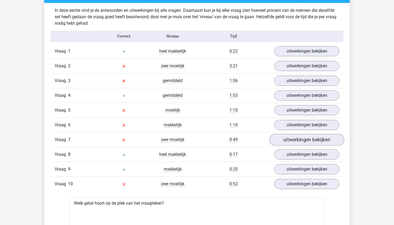
click at [300, 135] on link "uitwerkingen bekijken" at bounding box center [307, 140] width 75 height 12
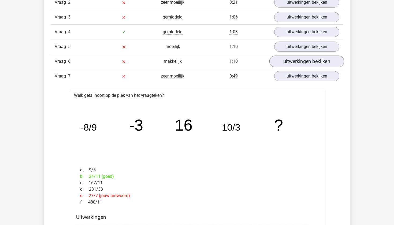
scroll to position [470, 0]
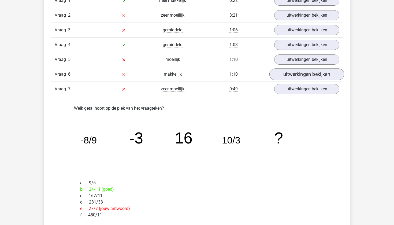
click at [295, 75] on link "uitwerkingen bekijken" at bounding box center [307, 74] width 75 height 12
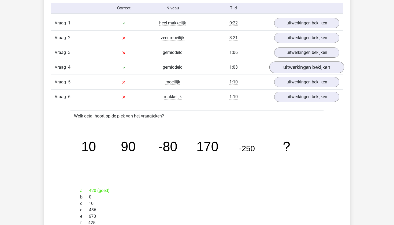
scroll to position [446, 0]
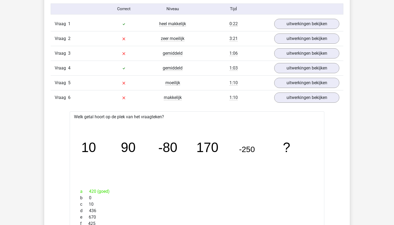
click at [297, 59] on div "Vraag 3 gemiddeld 1:06 uitwerkingen bekijken" at bounding box center [197, 53] width 293 height 15
click at [297, 52] on link "uitwerkingen bekijken" at bounding box center [307, 53] width 75 height 12
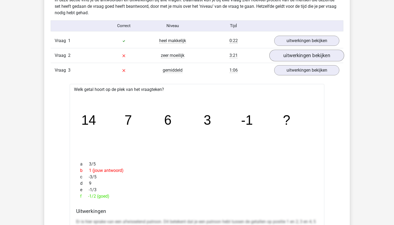
scroll to position [420, 0]
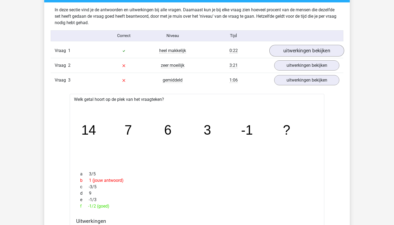
click at [295, 52] on link "uitwerkingen bekijken" at bounding box center [307, 51] width 75 height 12
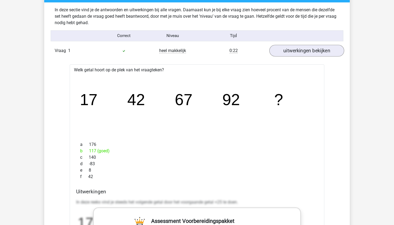
click at [295, 52] on link "uitwerkingen bekijken" at bounding box center [307, 51] width 75 height 12
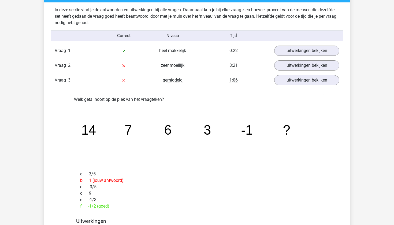
click at [295, 63] on link "uitwerkingen bekijken" at bounding box center [306, 65] width 65 height 10
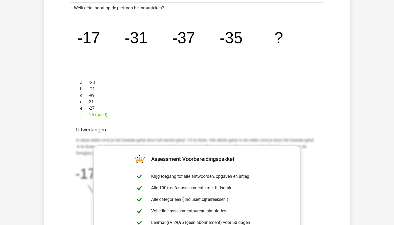
scroll to position [501, 0]
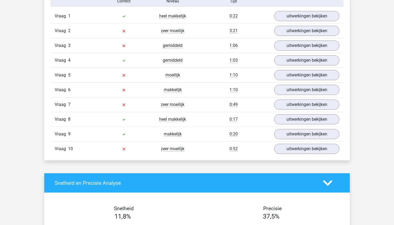
scroll to position [461, 0]
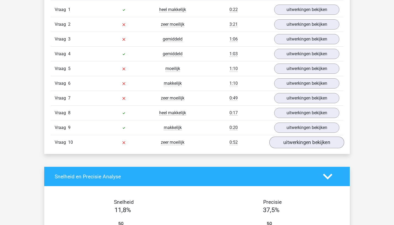
click at [288, 142] on link "uitwerkingen bekijken" at bounding box center [307, 143] width 75 height 12
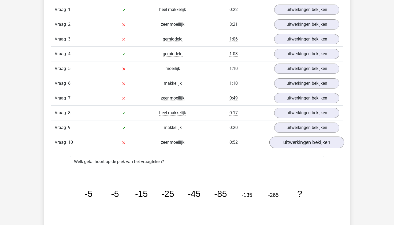
click at [288, 142] on link "uitwerkingen bekijken" at bounding box center [307, 143] width 75 height 12
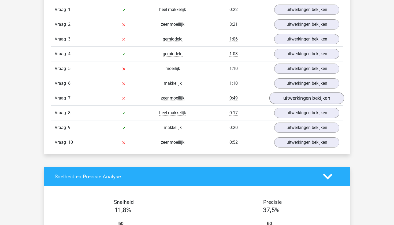
click at [288, 94] on link "uitwerkingen bekijken" at bounding box center [307, 98] width 75 height 12
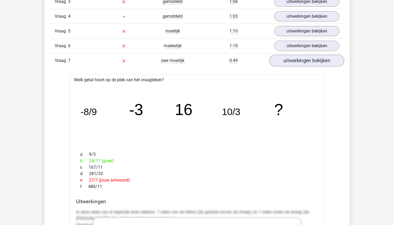
scroll to position [507, 0]
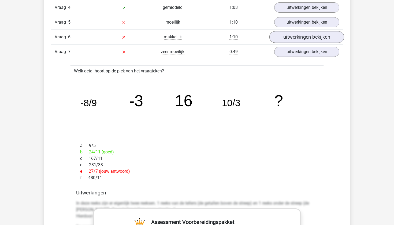
click at [289, 38] on link "uitwerkingen bekijken" at bounding box center [307, 37] width 75 height 12
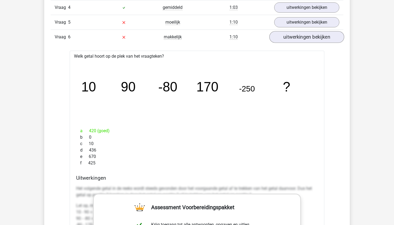
click at [289, 38] on link "uitwerkingen bekijken" at bounding box center [307, 37] width 75 height 12
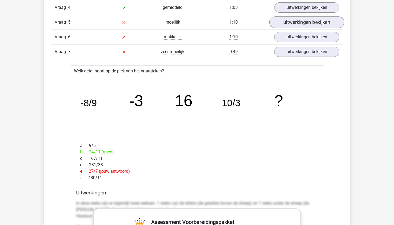
click at [294, 19] on link "uitwerkingen bekijken" at bounding box center [307, 22] width 75 height 12
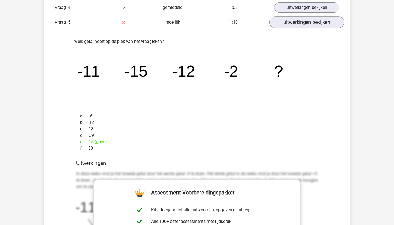
click at [294, 19] on link "uitwerkingen bekijken" at bounding box center [307, 22] width 75 height 12
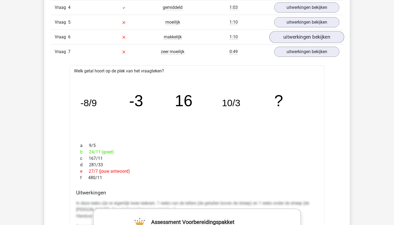
click at [293, 38] on link "uitwerkingen bekijken" at bounding box center [307, 37] width 75 height 12
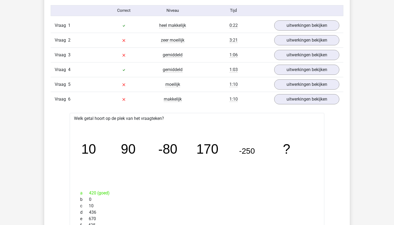
scroll to position [419, 0]
